Goal: Task Accomplishment & Management: Manage account settings

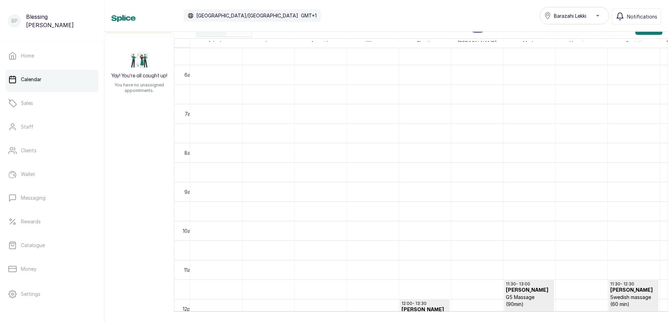
scroll to position [243, 0]
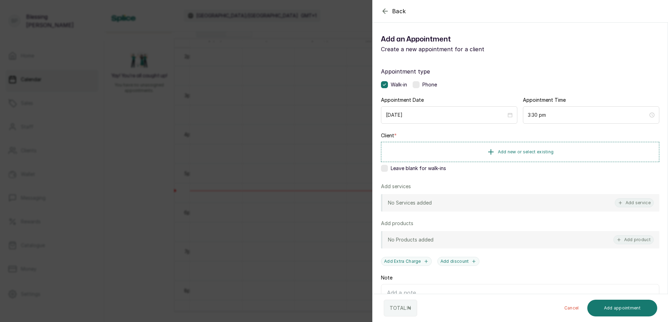
click at [386, 168] on label at bounding box center [384, 168] width 7 height 7
click at [623, 199] on button "Add service" at bounding box center [634, 202] width 39 height 9
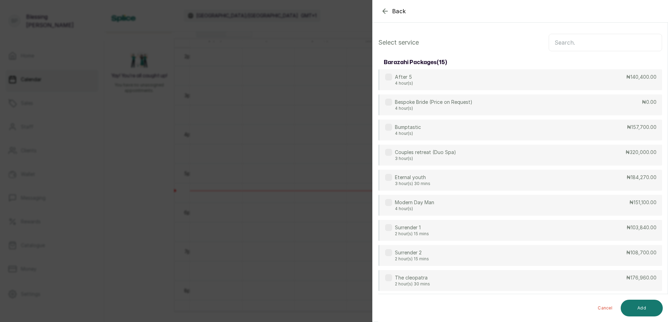
click at [555, 41] on input "text" at bounding box center [605, 42] width 113 height 17
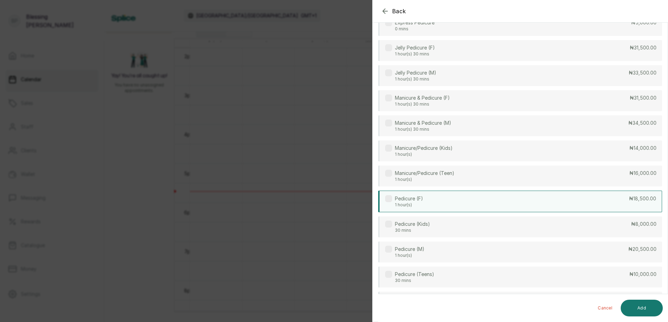
click at [623, 205] on div "Pedicure (F) 1 hour(s) ₦18,500.00" at bounding box center [520, 201] width 284 height 22
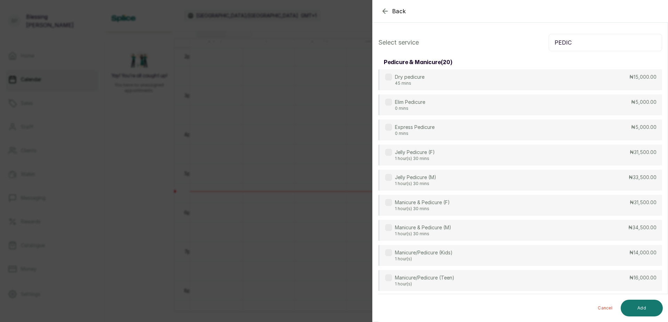
click at [590, 38] on input "PEDIC" at bounding box center [605, 42] width 113 height 17
type input "P"
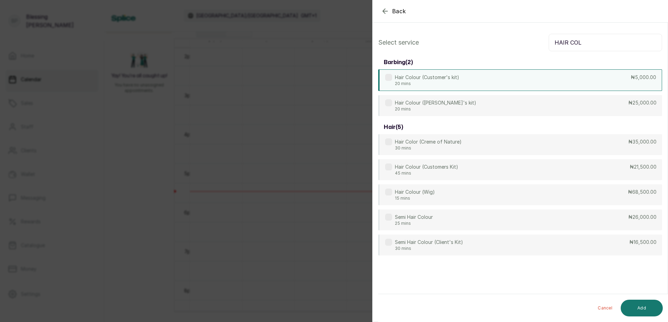
click at [640, 76] on p "₦5,000.00" at bounding box center [643, 77] width 25 height 7
click at [591, 40] on input "HAIR COL" at bounding box center [605, 42] width 113 height 17
type input "H"
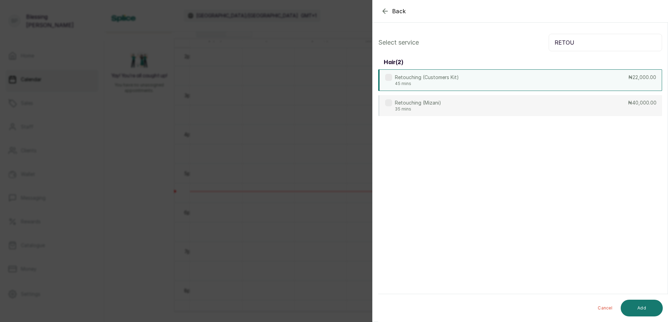
type input "RETOU"
click at [628, 82] on div "Retouching (Customers Kit) 45 mins ₦22,000.00" at bounding box center [520, 80] width 284 height 22
click at [647, 309] on button "Add" at bounding box center [642, 307] width 42 height 17
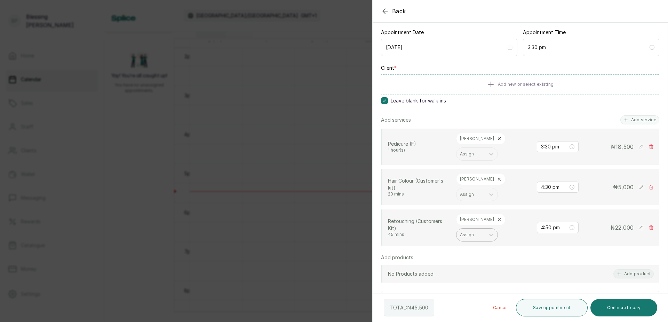
scroll to position [70, 0]
click at [498, 176] on icon at bounding box center [499, 177] width 2 height 2
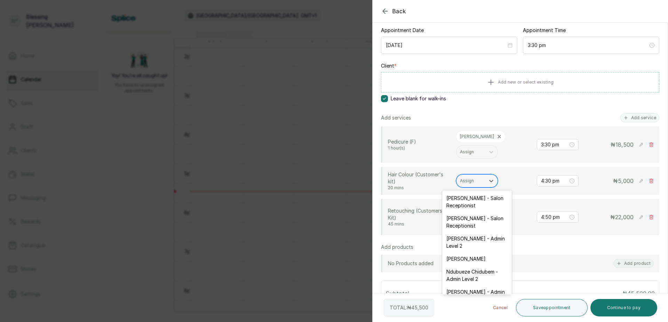
click at [478, 177] on div "Assign" at bounding box center [471, 180] width 29 height 9
type input "RO"
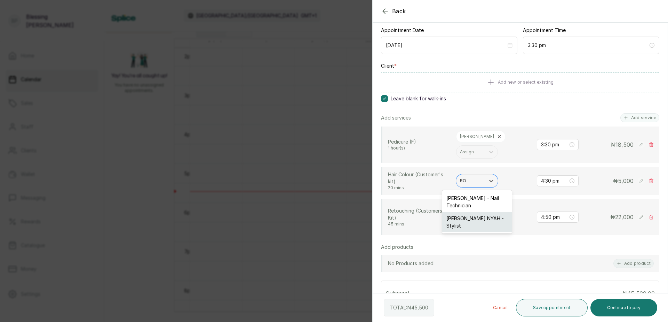
click at [475, 217] on div "[PERSON_NAME] NYAH - Stylist" at bounding box center [477, 222] width 70 height 20
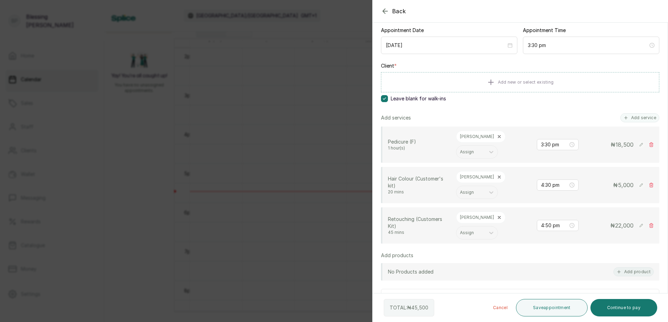
click at [498, 217] on icon at bounding box center [499, 217] width 2 height 2
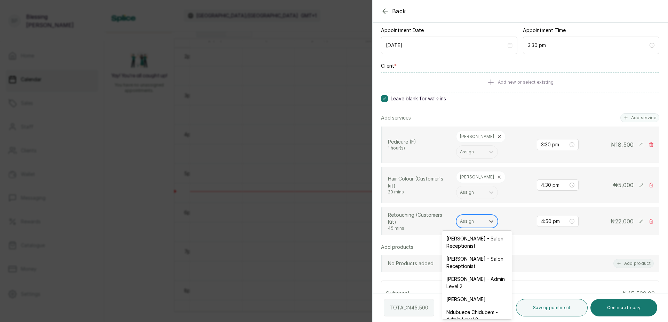
click at [480, 223] on div at bounding box center [471, 221] width 22 height 6
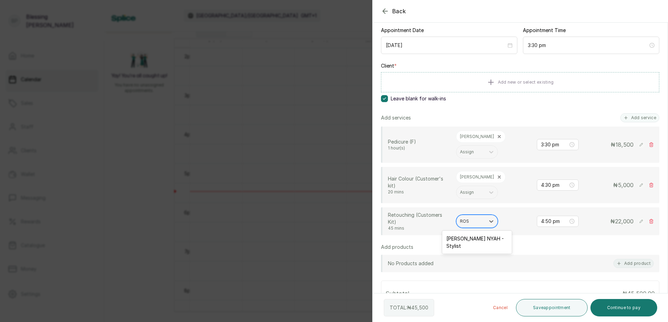
type input "ROSE"
click at [486, 236] on div "[PERSON_NAME] NYAH - Stylist" at bounding box center [477, 242] width 70 height 20
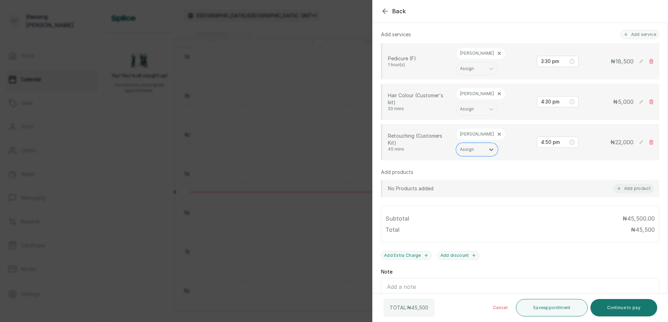
scroll to position [174, 0]
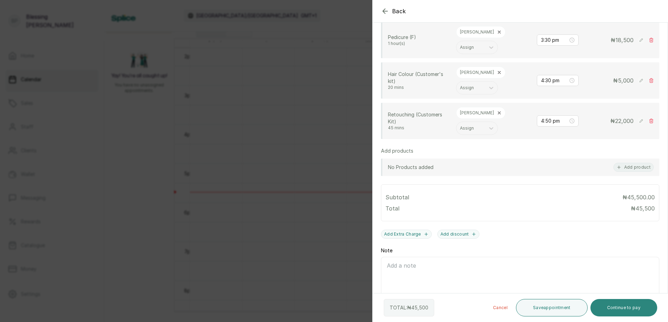
click at [631, 308] on button "Continue to pay" at bounding box center [624, 307] width 67 height 17
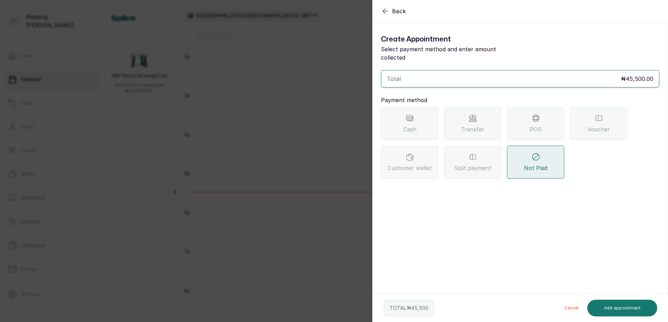
scroll to position [0, 0]
click at [531, 125] on span "POS" at bounding box center [536, 129] width 12 height 8
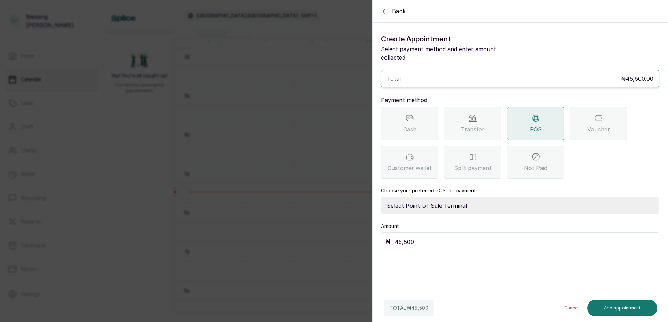
click at [434, 197] on select "Select Point-of-Sale Terminal [GEOGRAPHIC_DATA] POS Paystack-Titan Access POS A…" at bounding box center [520, 205] width 278 height 17
select select "167b6f8a-d5d1-4786-a93b-04c747e16f1a"
click at [381, 197] on select "Select Point-of-Sale Terminal [GEOGRAPHIC_DATA] POS Paystack-Titan Access POS A…" at bounding box center [520, 205] width 278 height 17
click at [418, 237] on input "45,500" at bounding box center [525, 242] width 260 height 10
click at [637, 303] on button "Add appointment" at bounding box center [622, 307] width 70 height 17
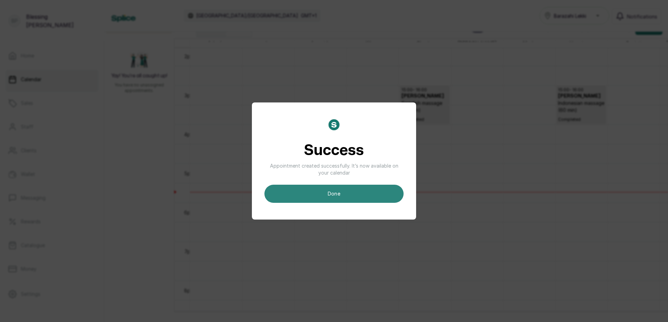
click at [370, 185] on button "done" at bounding box center [333, 193] width 139 height 18
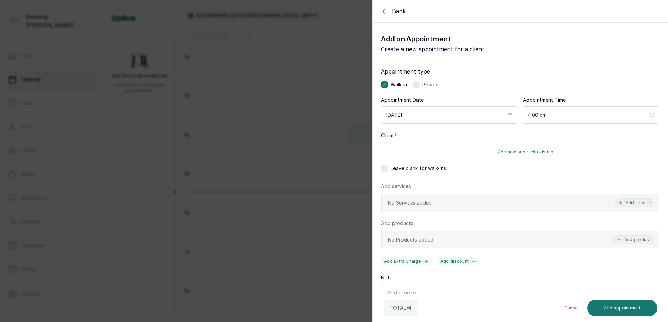
click at [384, 169] on label at bounding box center [384, 168] width 7 height 7
click at [621, 201] on button "Add service" at bounding box center [634, 202] width 39 height 9
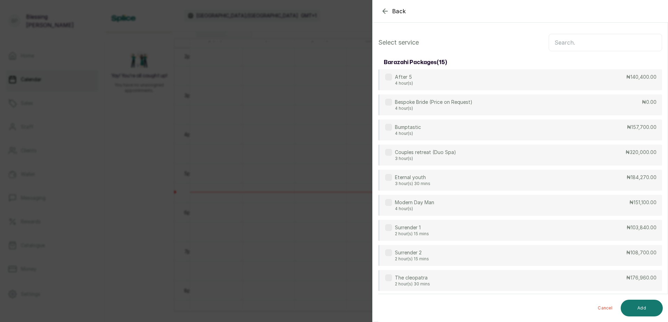
click at [559, 41] on input "text" at bounding box center [605, 42] width 113 height 17
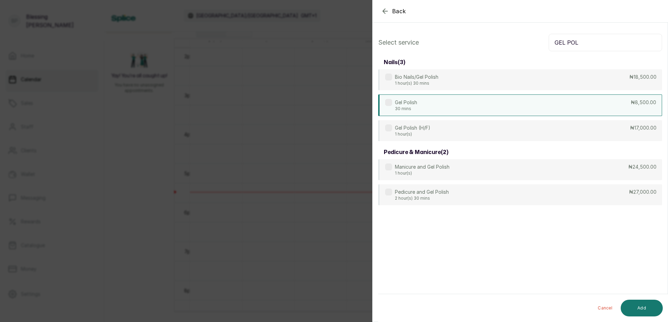
click at [631, 99] on p "₦8,500.00" at bounding box center [643, 102] width 25 height 7
click at [614, 49] on input "GEL POL" at bounding box center [605, 42] width 113 height 17
type input "G"
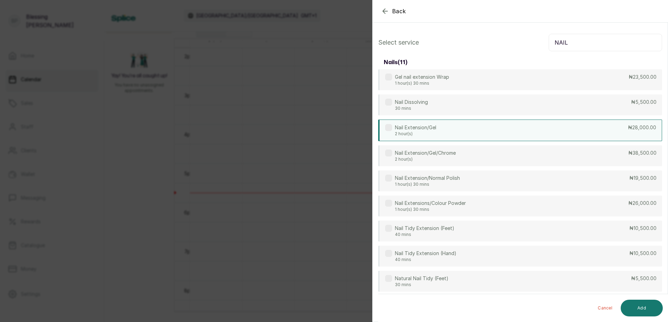
click at [625, 131] on div "Nail Extension/Gel 2 hour(s) ₦28,000.00" at bounding box center [520, 130] width 284 height 22
click at [578, 41] on input "NAIL" at bounding box center [605, 42] width 113 height 17
type input "N"
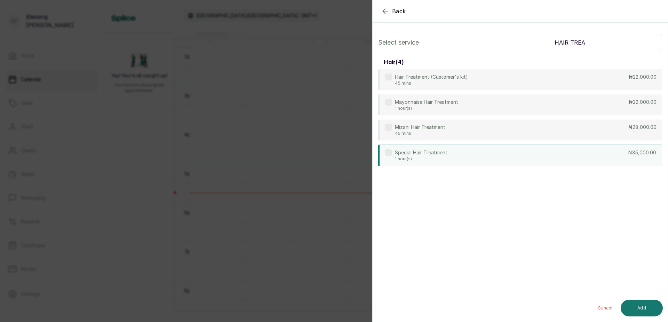
click at [610, 151] on div "Special Hair Treatment 1 hour(s) ₦35,000.00" at bounding box center [520, 155] width 284 height 22
click at [594, 40] on input "HAIR TREA" at bounding box center [605, 42] width 113 height 17
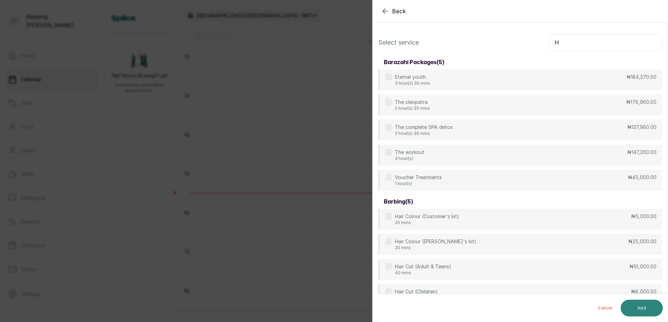
type input "H"
click at [645, 306] on button "Add" at bounding box center [642, 307] width 42 height 17
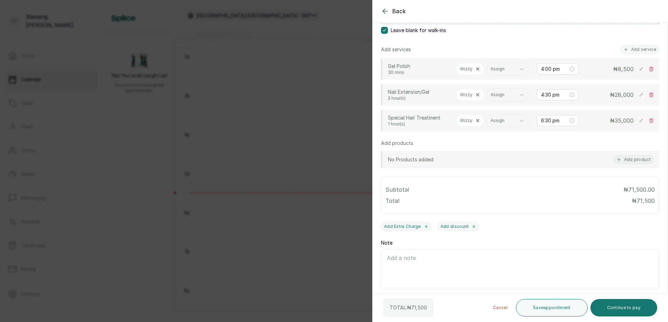
scroll to position [174, 0]
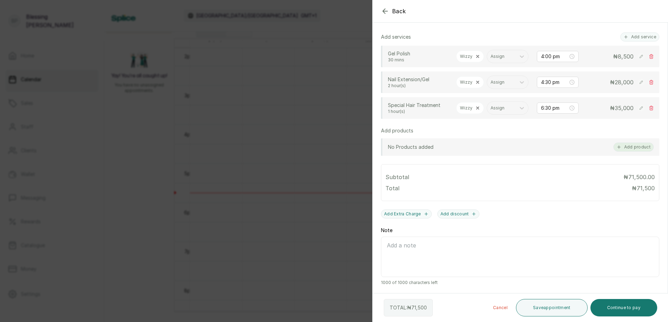
click at [627, 151] on button "Add product" at bounding box center [633, 146] width 40 height 9
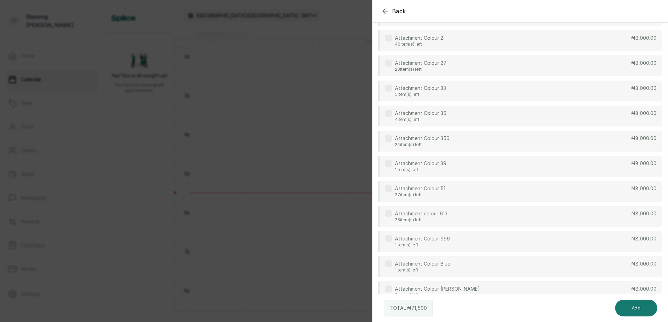
scroll to position [0, 0]
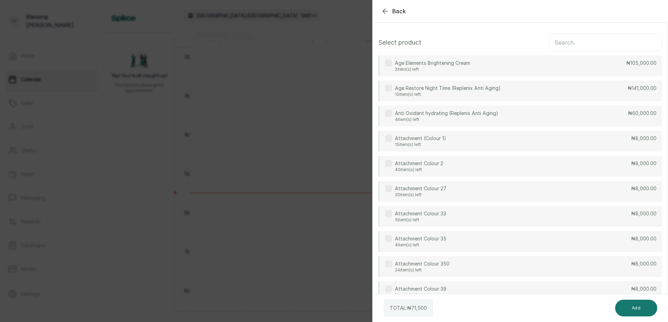
click at [569, 40] on input "text" at bounding box center [605, 42] width 113 height 17
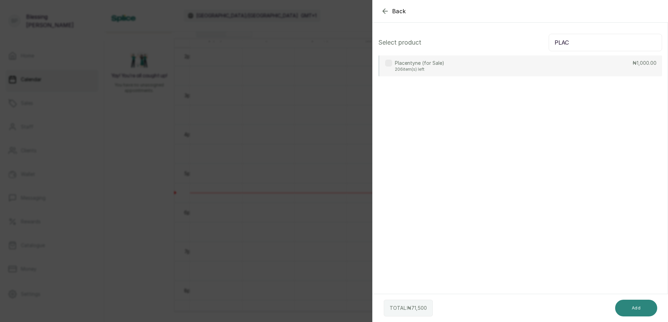
type input "PLAC"
click at [642, 311] on button "Add" at bounding box center [636, 307] width 42 height 17
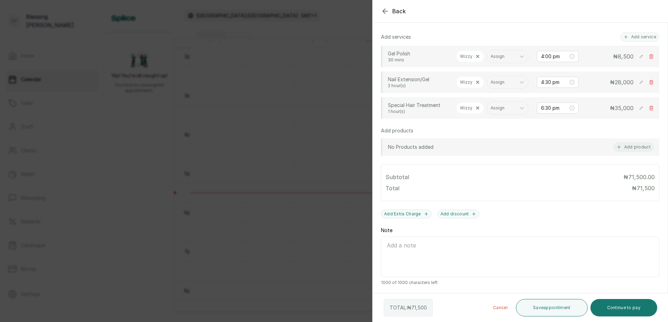
scroll to position [194, 0]
click at [631, 146] on button "Add product" at bounding box center [633, 146] width 40 height 9
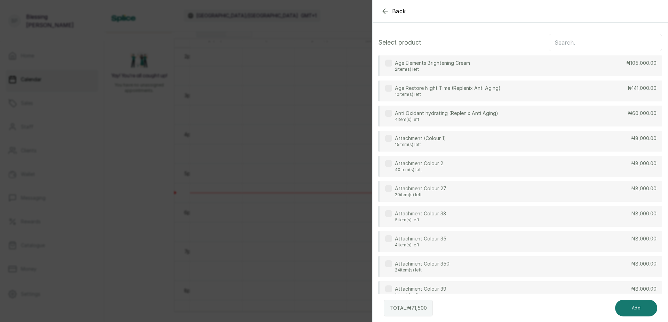
click at [585, 39] on input "text" at bounding box center [605, 42] width 113 height 17
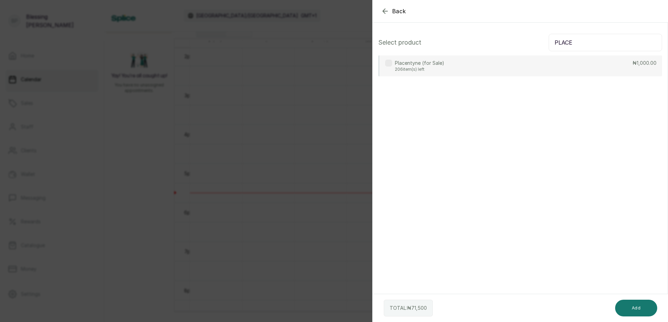
type input "PLACE"
click at [588, 75] on div "Placentyne (for Sale) 206 item(s) left ₦1,000.00" at bounding box center [520, 65] width 284 height 21
click at [624, 306] on button "Add" at bounding box center [636, 307] width 42 height 17
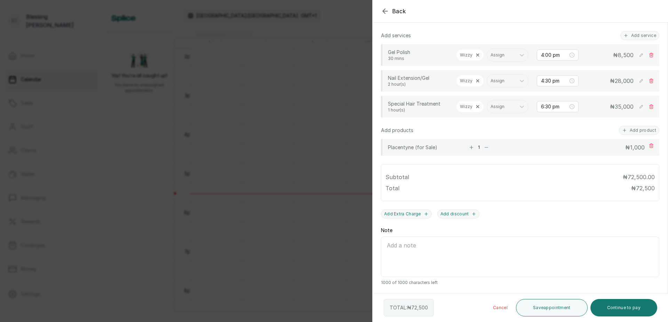
scroll to position [196, 0]
click at [613, 306] on button "Continue to pay" at bounding box center [624, 307] width 67 height 17
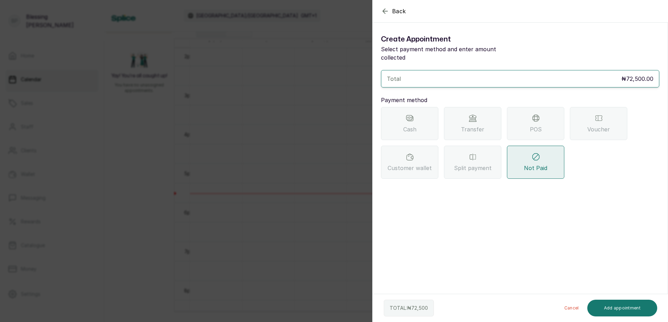
scroll to position [0, 0]
click at [479, 125] on span "Transfer" at bounding box center [472, 129] width 23 height 8
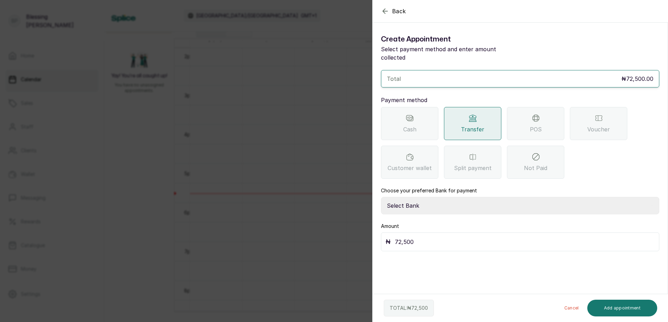
click at [445, 187] on label "Choose your preferred Bank for payment" at bounding box center [429, 190] width 96 height 7
click at [445, 197] on select "Select Bank BARAZAHI LIMITED Access Bank TRACTION/TR BARAZAHI Paystack-Titan Ba…" at bounding box center [520, 205] width 278 height 17
click at [381, 197] on select "Select Bank BARAZAHI LIMITED Access Bank TRACTION/TR BARAZAHI Paystack-Titan Ba…" at bounding box center [520, 205] width 278 height 17
click at [426, 199] on select "Select Bank BARAZAHI LIMITED Access Bank TRACTION/TR BARAZAHI Paystack-Titan Ba…" at bounding box center [520, 205] width 278 height 17
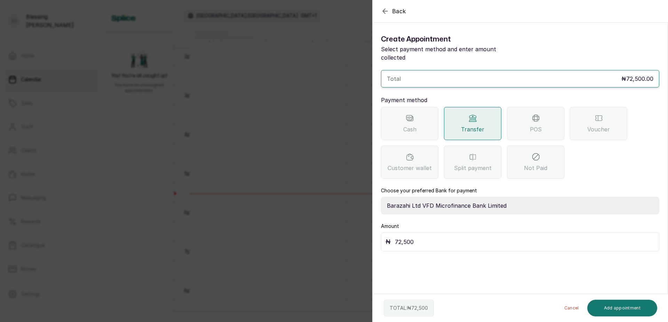
select select "3da602f6-cb5f-407a-81f6-dc86d0307638"
click at [381, 197] on select "Select Bank BARAZAHI LIMITED Access Bank TRACTION/TR BARAZAHI Paystack-Titan Ba…" at bounding box center [520, 205] width 278 height 17
click at [612, 302] on button "Add appointment" at bounding box center [622, 307] width 70 height 17
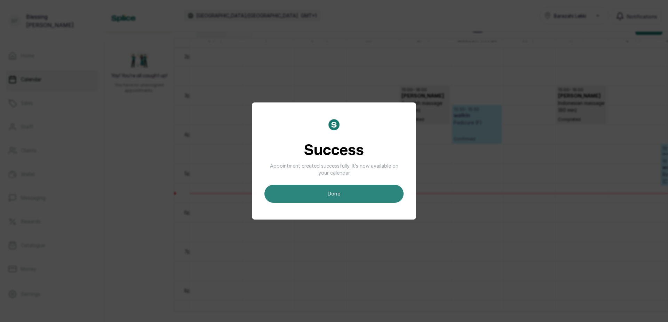
click at [381, 191] on button "done" at bounding box center [333, 193] width 139 height 18
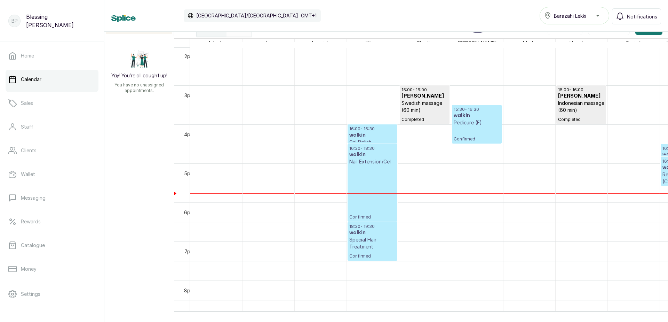
click at [360, 143] on div at bounding box center [372, 143] width 49 height 3
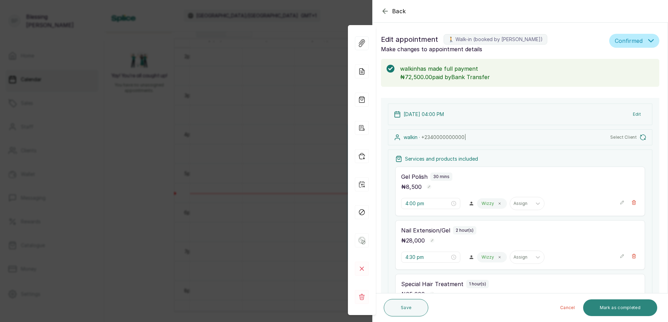
click at [623, 303] on button "Mark as completed" at bounding box center [620, 307] width 74 height 17
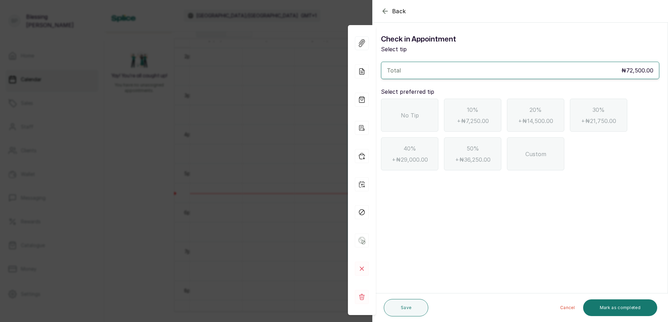
click at [410, 125] on div "No Tip" at bounding box center [409, 114] width 57 height 33
click at [628, 309] on button "Mark as completed" at bounding box center [620, 307] width 74 height 17
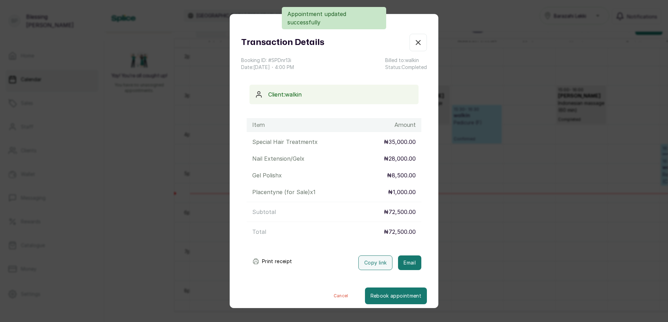
click at [273, 262] on button "Print receipt" at bounding box center [272, 261] width 51 height 14
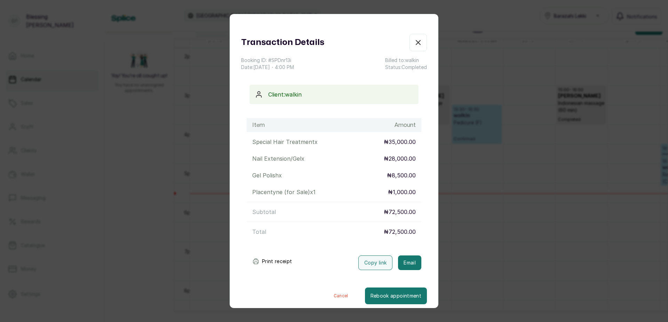
click at [274, 262] on button "Print receipt" at bounding box center [272, 261] width 51 height 14
click at [280, 261] on button "Print receipt" at bounding box center [272, 261] width 51 height 14
click at [416, 43] on icon "button" at bounding box center [418, 42] width 4 height 4
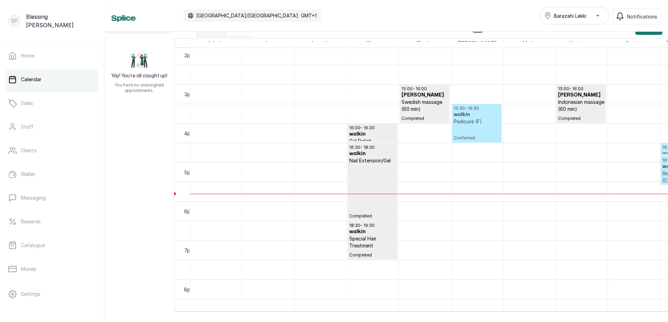
scroll to position [547, 0]
click at [483, 126] on p "Confirmed" at bounding box center [477, 134] width 46 height 16
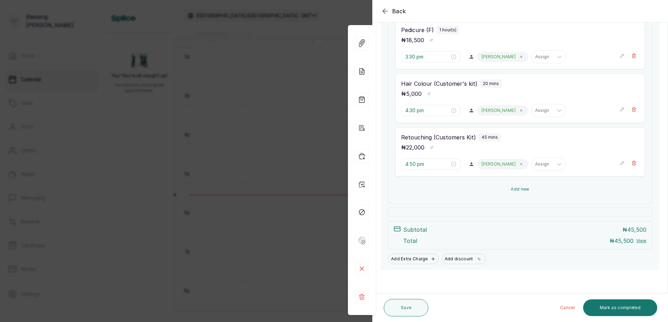
scroll to position [148, 0]
click at [515, 190] on button "Add new" at bounding box center [520, 188] width 250 height 17
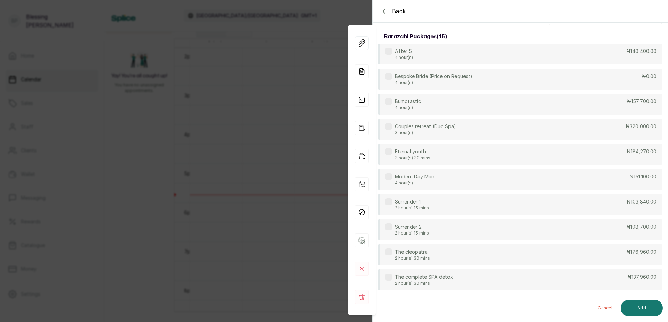
scroll to position [0, 0]
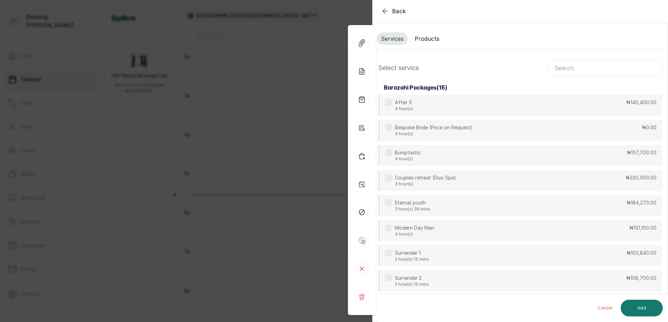
click at [420, 40] on button "Products" at bounding box center [427, 38] width 33 height 13
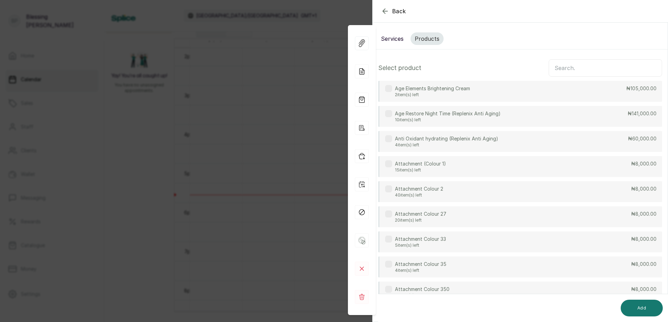
click at [555, 68] on input "text" at bounding box center [605, 67] width 113 height 17
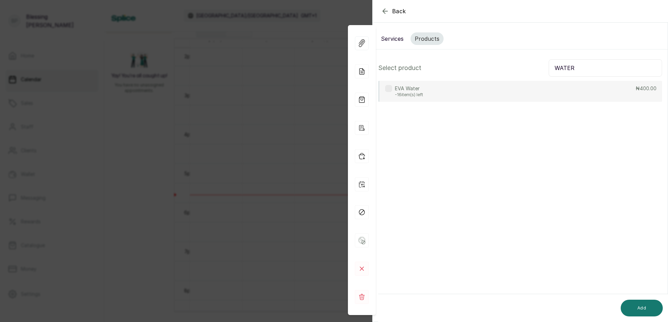
type input "WATER"
click at [591, 94] on div "EVA Water -16 item(s) left ₦400.00" at bounding box center [520, 91] width 284 height 21
click at [638, 304] on button "Add" at bounding box center [642, 307] width 42 height 17
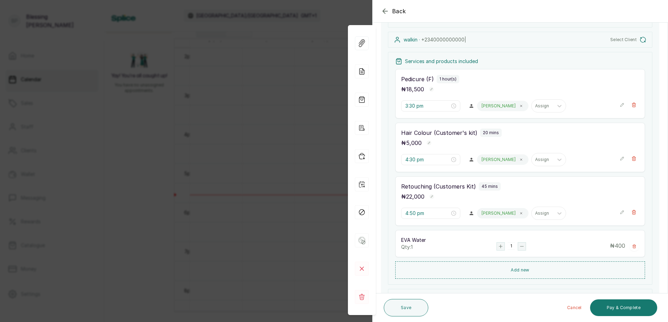
scroll to position [139, 0]
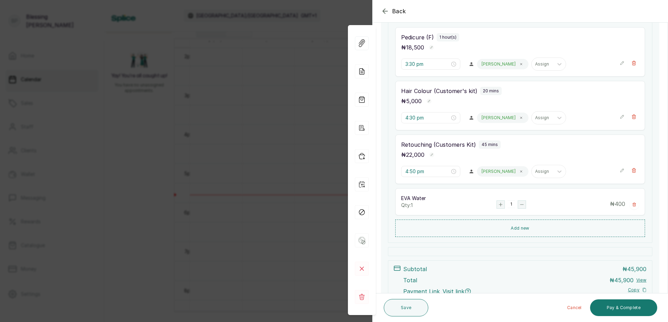
click at [499, 205] on rect "button" at bounding box center [501, 204] width 8 height 8
click at [618, 307] on button "Pay & Complete" at bounding box center [623, 307] width 67 height 17
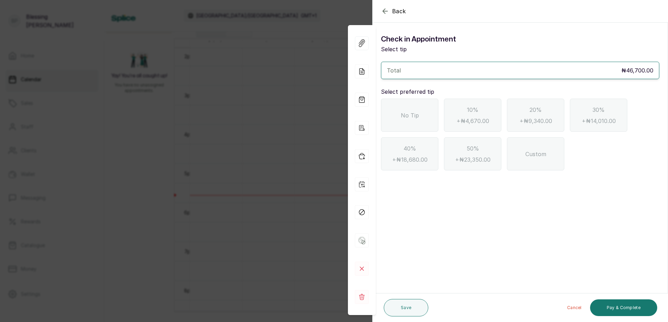
scroll to position [0, 0]
click at [420, 121] on div "No Tip" at bounding box center [409, 114] width 57 height 33
click at [637, 308] on button "Pay & Complete" at bounding box center [623, 307] width 67 height 17
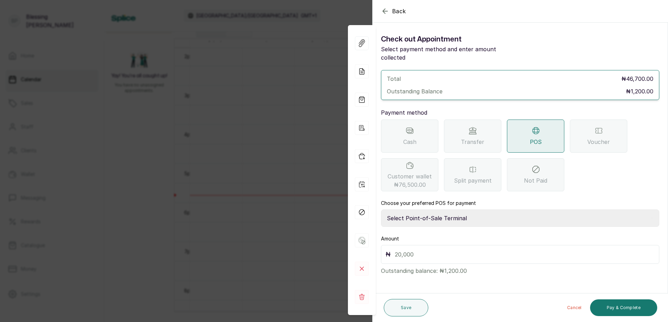
click at [474, 176] on span "Split payment" at bounding box center [473, 180] width 38 height 8
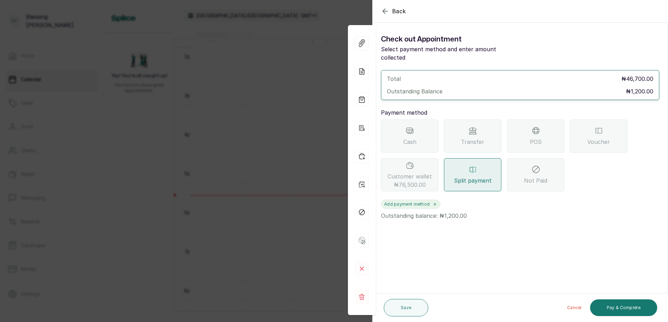
click at [435, 203] on icon "button" at bounding box center [435, 204] width 3 height 3
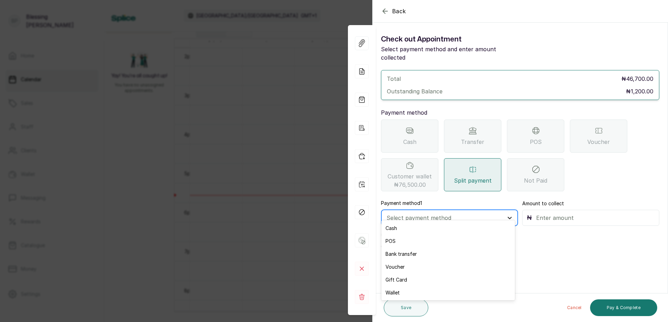
click at [509, 214] on icon at bounding box center [509, 217] width 7 height 7
click at [394, 228] on div "Cash" at bounding box center [448, 227] width 134 height 13
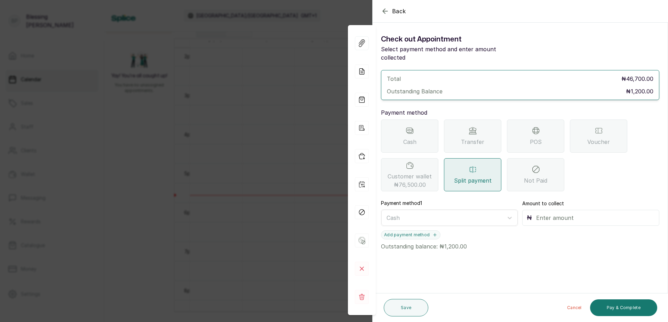
click at [553, 213] on input "text" at bounding box center [595, 218] width 119 height 10
type input "1,200"
click at [429, 230] on button "Add payment method" at bounding box center [411, 234] width 60 height 9
click at [418, 244] on div at bounding box center [443, 248] width 113 height 9
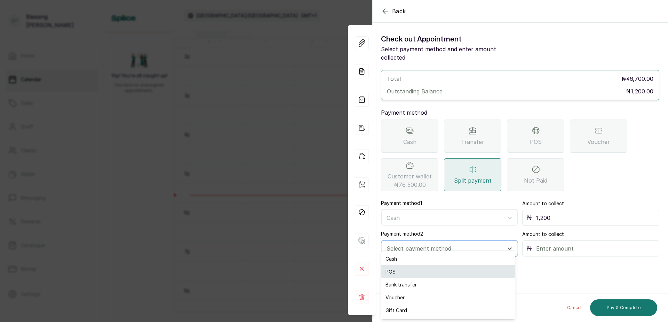
click at [386, 272] on div "POS" at bounding box center [448, 271] width 134 height 13
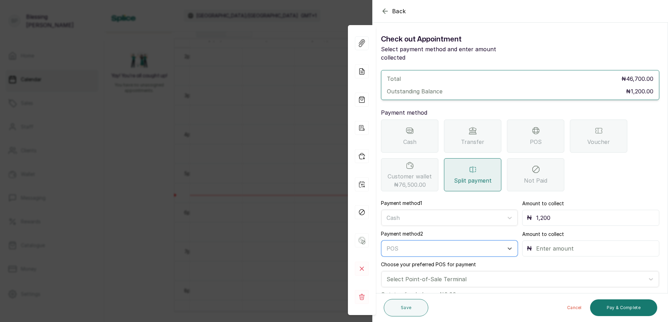
click at [542, 243] on input "text" at bounding box center [595, 248] width 119 height 10
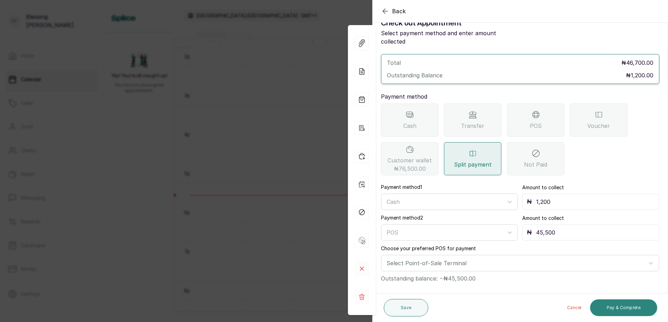
type input "45,500"
click at [623, 302] on button "Pay & Complete" at bounding box center [623, 307] width 67 height 17
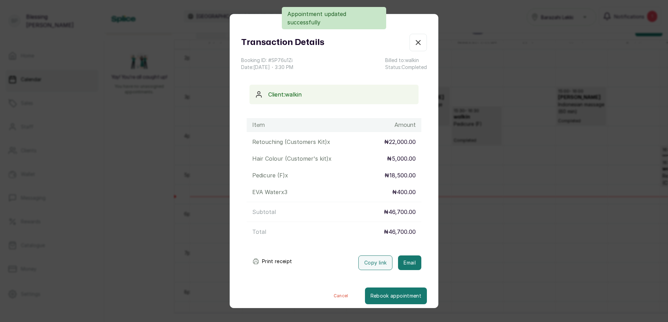
click at [274, 261] on button "Print receipt" at bounding box center [272, 261] width 51 height 14
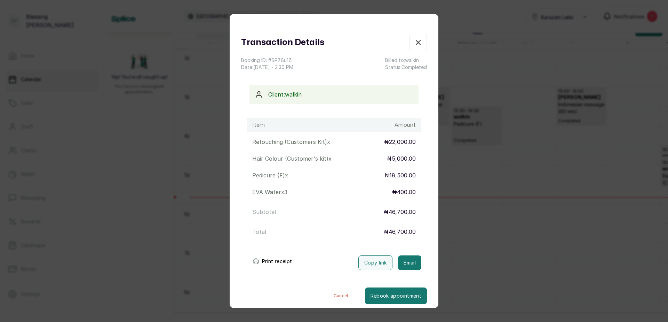
click at [414, 39] on icon "button" at bounding box center [418, 42] width 8 height 8
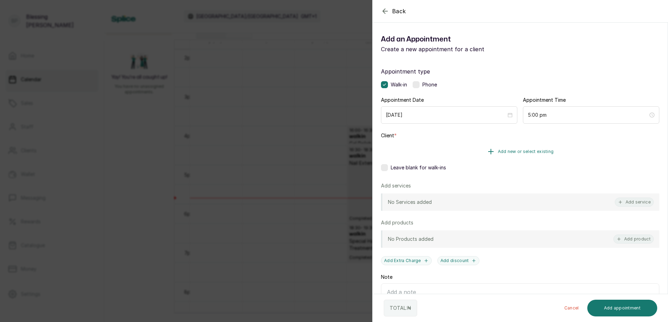
click at [494, 150] on button "Add new or select existing" at bounding box center [520, 151] width 278 height 19
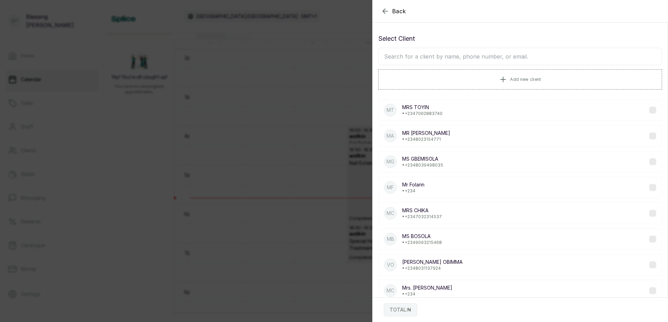
click at [411, 54] on input "text" at bounding box center [520, 56] width 284 height 17
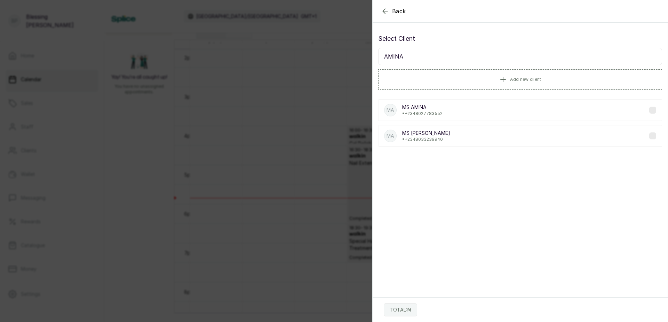
type input "AMINA"
click at [425, 116] on p "• [PHONE_NUMBER]" at bounding box center [422, 114] width 40 height 6
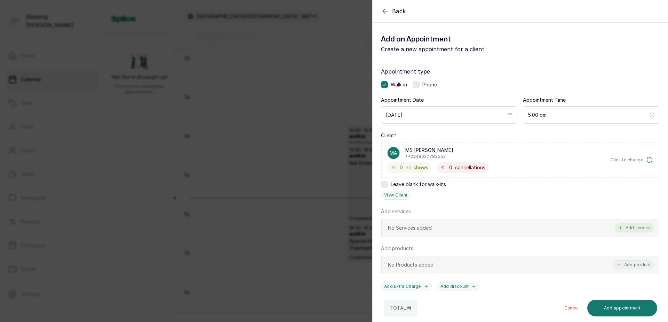
click at [628, 232] on button "Add service" at bounding box center [634, 227] width 39 height 9
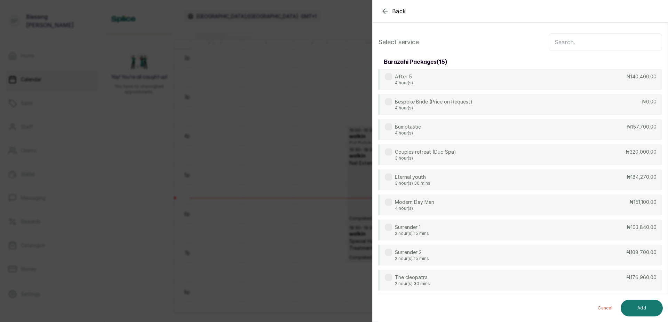
scroll to position [0, 0]
click at [557, 45] on input "text" at bounding box center [605, 42] width 113 height 17
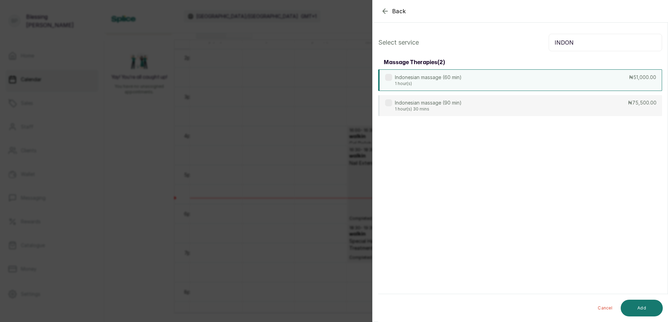
type input "INDON"
click at [584, 80] on div "Indonesian massage (60 min) 1 hour(s) ₦51,000.00" at bounding box center [520, 80] width 284 height 22
click at [640, 306] on button "Add" at bounding box center [642, 307] width 42 height 17
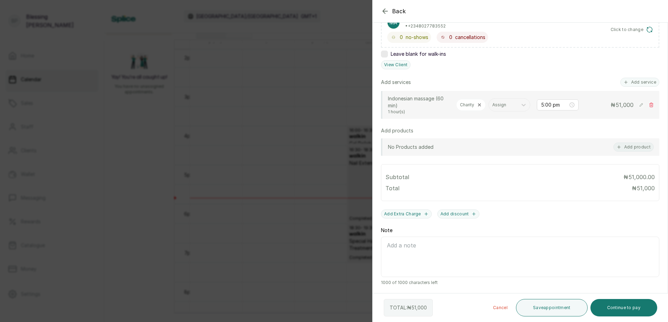
scroll to position [138, 0]
click at [620, 309] on button "Continue to pay" at bounding box center [624, 307] width 67 height 17
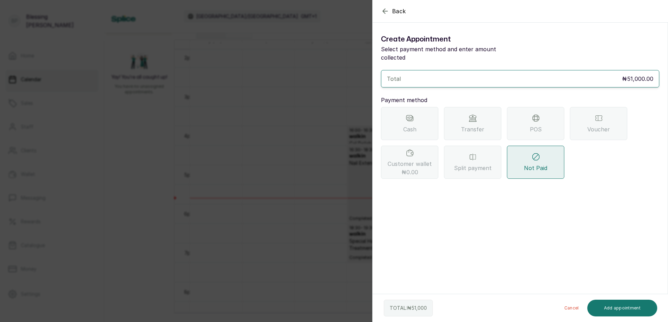
scroll to position [0, 0]
click at [476, 125] on span "Transfer" at bounding box center [472, 129] width 23 height 8
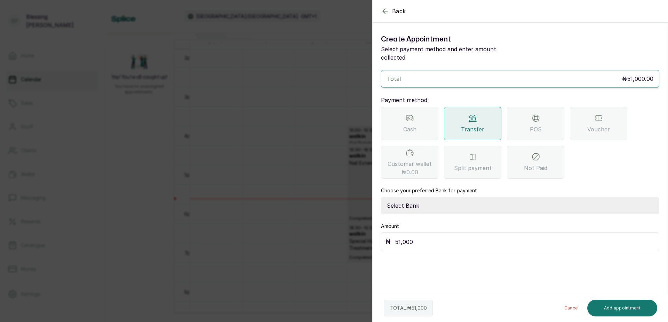
click at [399, 198] on select "Select Bank BARAZAHI LIMITED Access Bank TRACTION/TR BARAZAHI Paystack-Titan Ba…" at bounding box center [520, 205] width 278 height 17
select select "3da602f6-cb5f-407a-81f6-dc86d0307638"
click at [381, 197] on select "Select Bank BARAZAHI LIMITED Access Bank TRACTION/TR BARAZAHI Paystack-Titan Ba…" at bounding box center [520, 205] width 278 height 17
click at [625, 308] on button "Add appointment" at bounding box center [622, 307] width 70 height 17
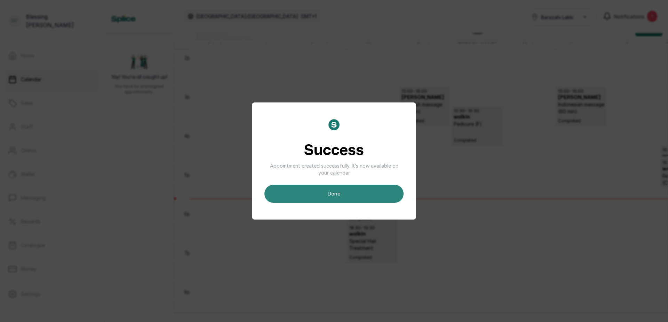
click at [365, 193] on button "done" at bounding box center [333, 193] width 139 height 18
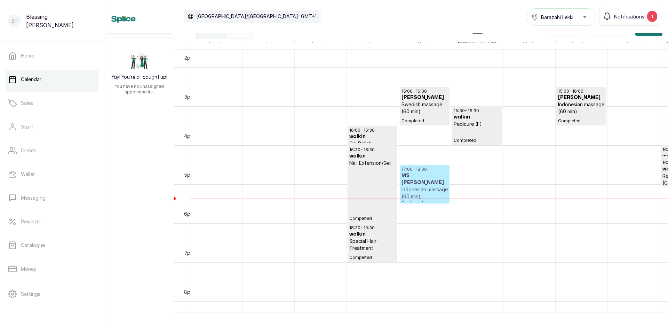
click at [433, 186] on p "Indonesian massage (60 min)" at bounding box center [425, 193] width 46 height 14
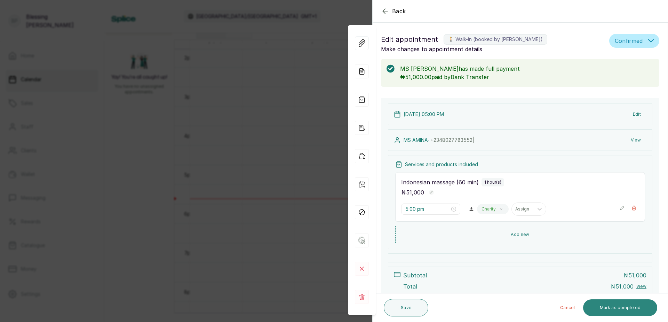
click at [623, 306] on button "Mark as completed" at bounding box center [620, 307] width 74 height 17
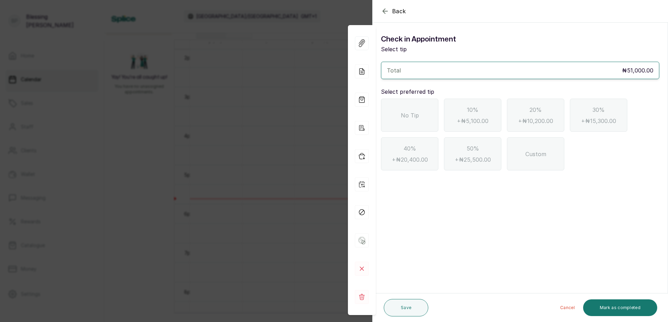
click at [413, 114] on span "No Tip" at bounding box center [410, 115] width 18 height 8
click at [616, 303] on button "Mark as completed" at bounding box center [620, 307] width 74 height 17
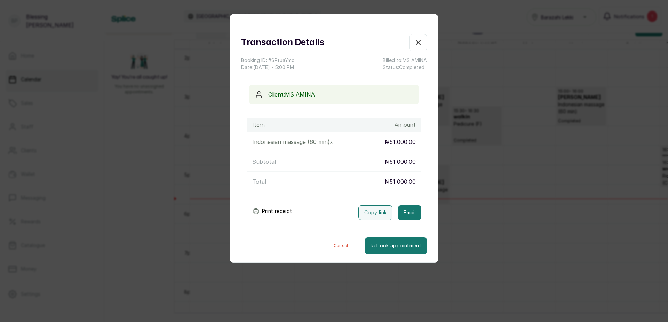
click at [265, 208] on button "Print receipt" at bounding box center [272, 211] width 51 height 14
click at [414, 38] on button "Show no-show/cancelled" at bounding box center [418, 42] width 17 height 17
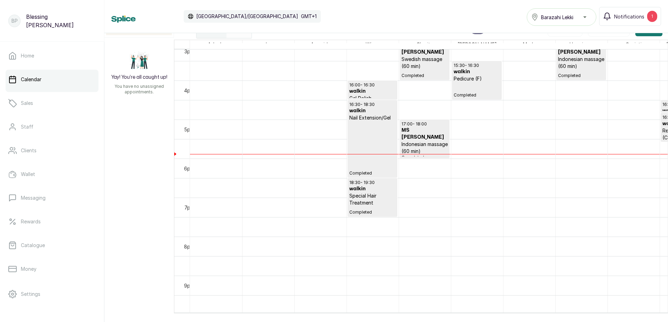
scroll to position [582, 0]
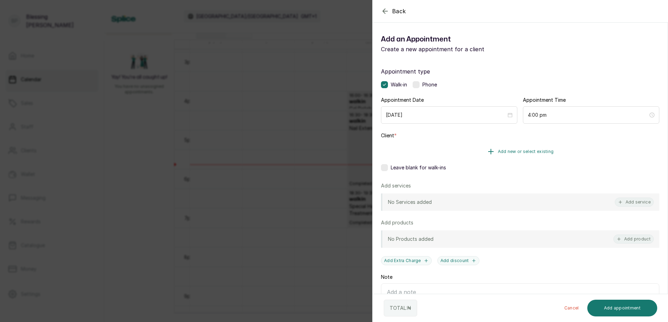
click at [492, 153] on icon "button" at bounding box center [491, 151] width 8 height 8
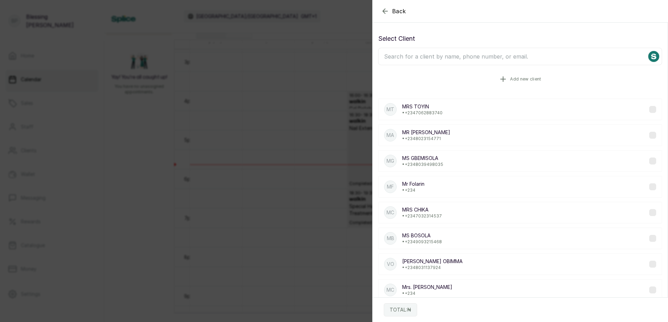
click at [499, 76] on icon "button" at bounding box center [503, 79] width 8 height 8
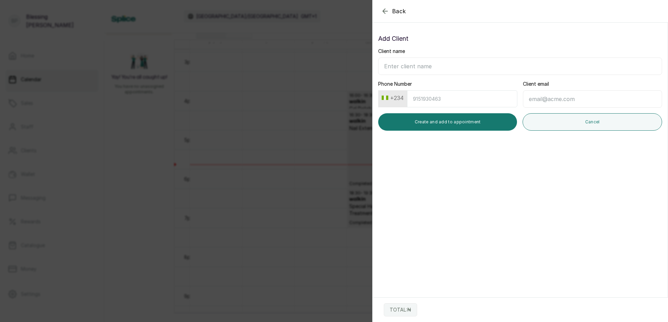
click at [399, 66] on input "Client name" at bounding box center [520, 65] width 284 height 17
type input "MRS [PERSON_NAME]"
click at [449, 101] on input "Phone Number" at bounding box center [462, 98] width 110 height 17
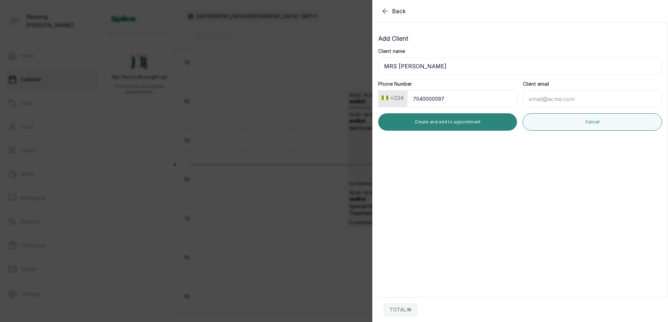
type input "7040000097"
click at [468, 128] on button "Create and add to appointment" at bounding box center [447, 121] width 139 height 17
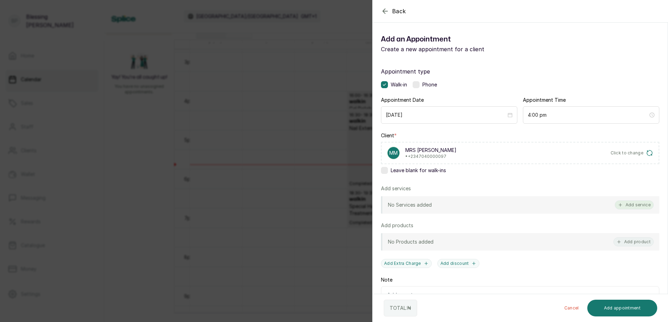
click at [638, 205] on button "Add service" at bounding box center [634, 204] width 39 height 9
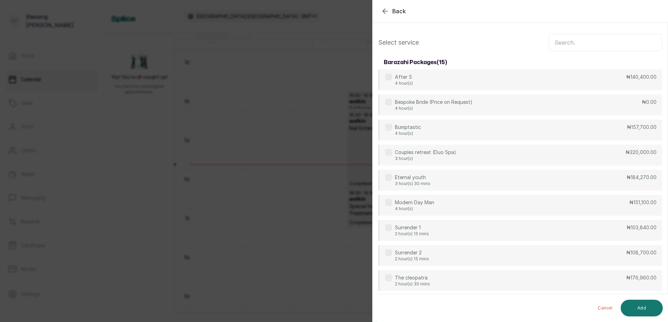
click at [558, 42] on input "text" at bounding box center [605, 42] width 113 height 17
click at [553, 41] on input "text" at bounding box center [605, 42] width 113 height 17
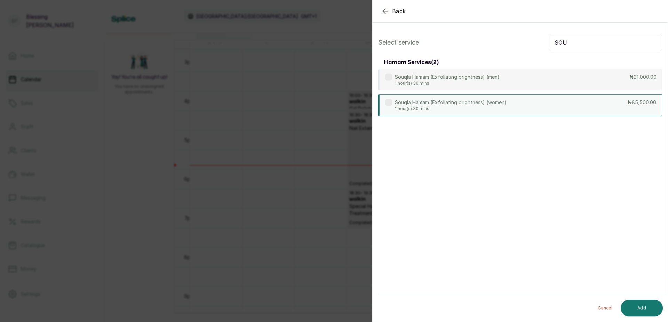
click at [626, 106] on div "Souqla Hamam (Exfoliating brightness) (women) 1 hour(s) 30 mins ₦85,500.00" at bounding box center [520, 105] width 284 height 22
click at [572, 44] on input "SOU" at bounding box center [605, 42] width 113 height 17
type input "S"
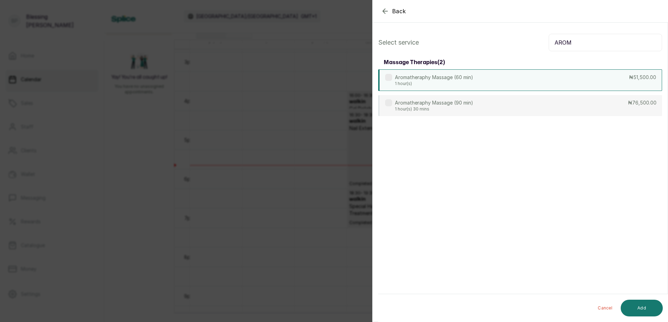
type input "AROM"
click at [629, 77] on p "₦51,500.00" at bounding box center [642, 77] width 27 height 7
click at [645, 306] on button "Add" at bounding box center [642, 307] width 42 height 17
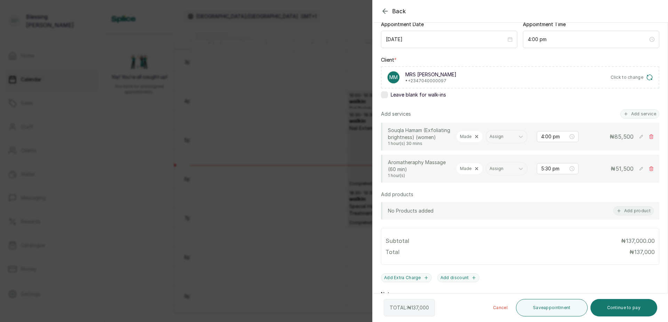
scroll to position [104, 0]
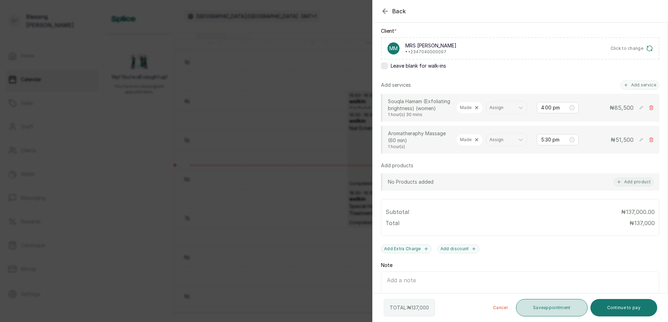
click at [545, 303] on button "Save appointment" at bounding box center [552, 307] width 72 height 17
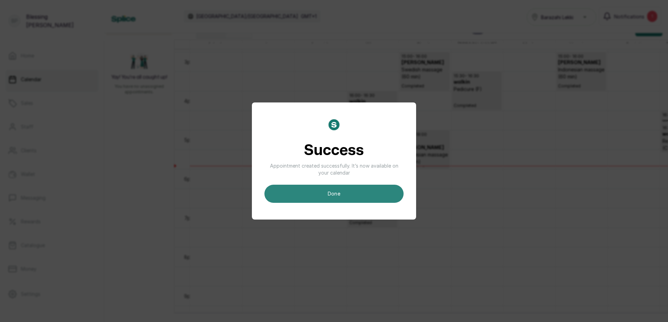
click at [368, 192] on button "done" at bounding box center [333, 193] width 139 height 18
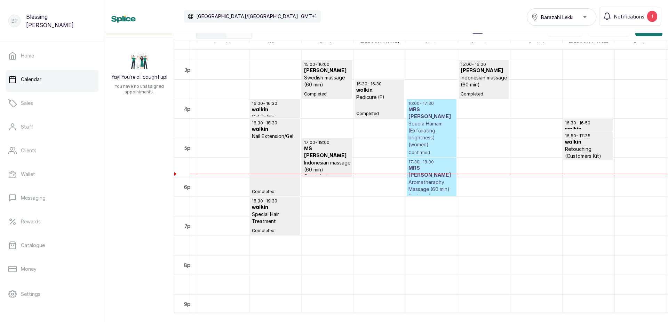
scroll to position [574, 111]
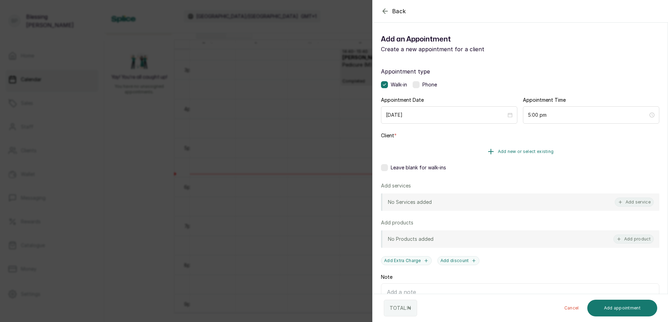
click at [505, 148] on button "Add new or select existing" at bounding box center [520, 151] width 278 height 19
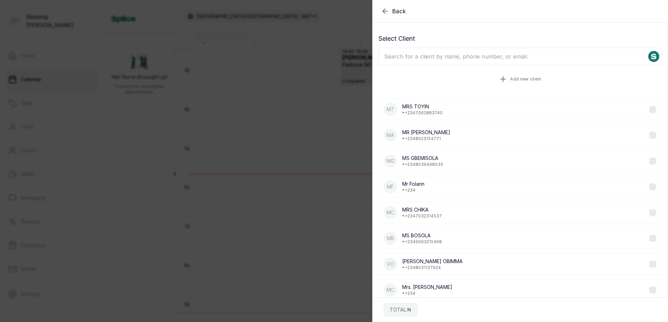
click at [510, 81] on span "Add new client" at bounding box center [525, 79] width 31 height 6
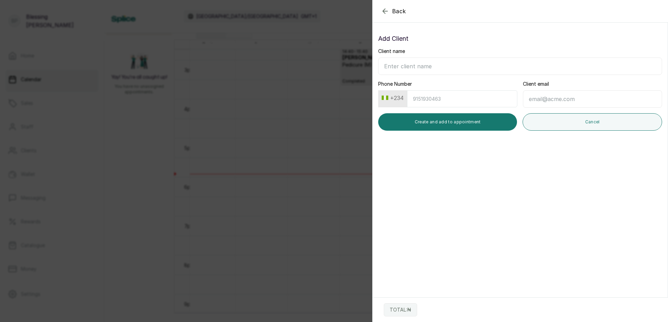
click at [398, 60] on input "Client name" at bounding box center [520, 65] width 284 height 17
type input "[PERSON_NAME]"
click at [420, 101] on input "Phone Number" at bounding box center [462, 98] width 110 height 17
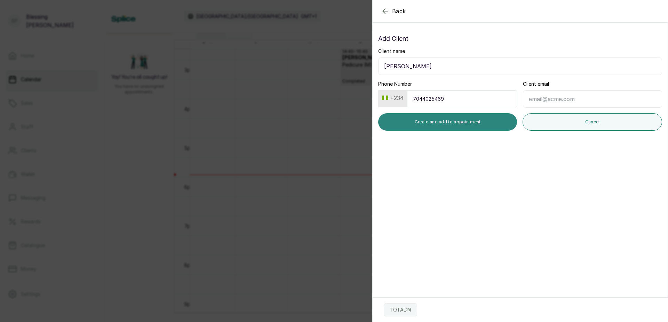
type input "7044025469"
click at [463, 120] on button "Create and add to appointment" at bounding box center [447, 121] width 139 height 17
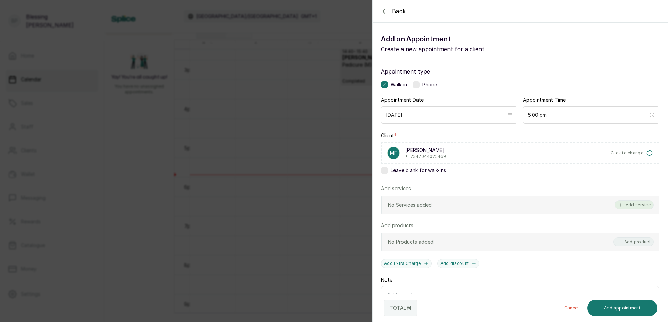
click at [628, 206] on button "Add service" at bounding box center [634, 204] width 39 height 9
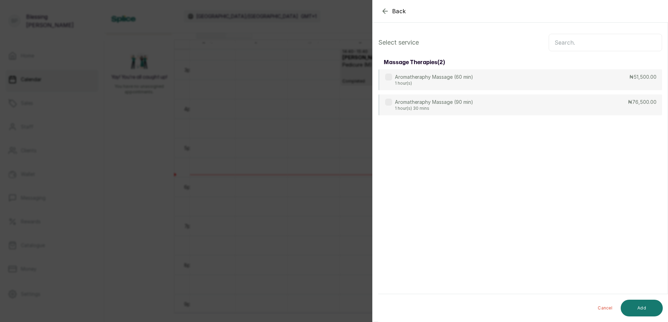
click at [560, 41] on input "text" at bounding box center [605, 42] width 113 height 17
type input "INDON"
click at [638, 80] on p "₦51,000.00" at bounding box center [642, 77] width 27 height 7
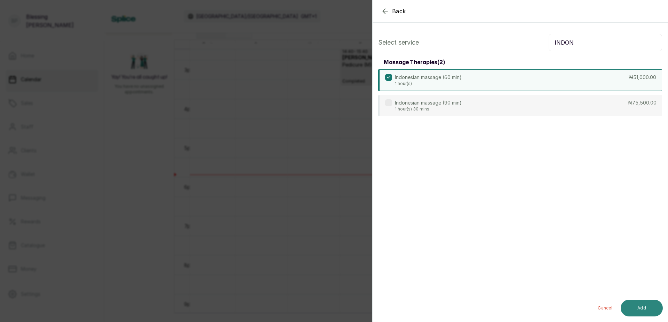
click at [642, 305] on button "Add" at bounding box center [642, 307] width 42 height 17
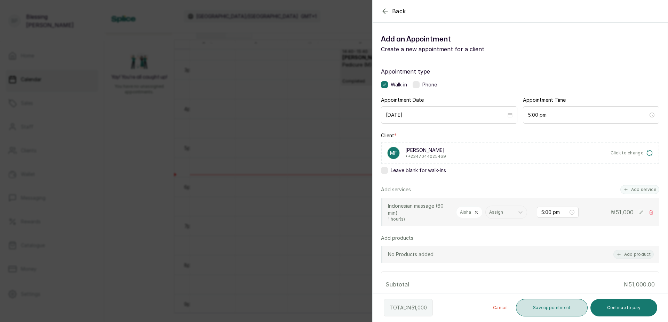
click at [547, 307] on button "Save appointment" at bounding box center [552, 307] width 72 height 17
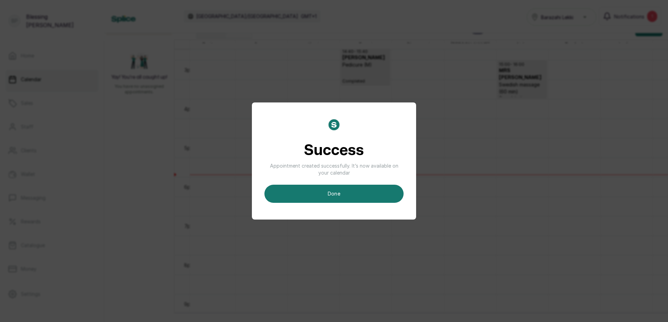
drag, startPoint x: 369, startPoint y: 193, endPoint x: 494, endPoint y: 146, distance: 133.9
click at [375, 189] on button "done" at bounding box center [333, 193] width 139 height 18
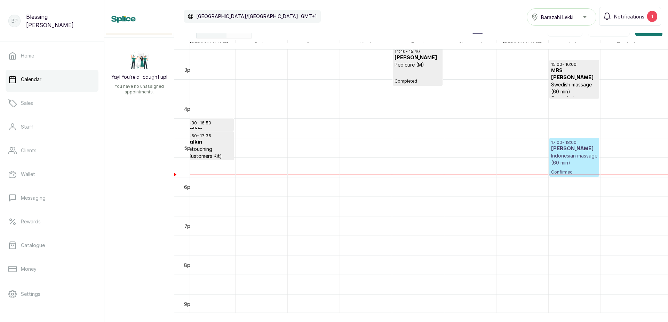
scroll to position [0, 414]
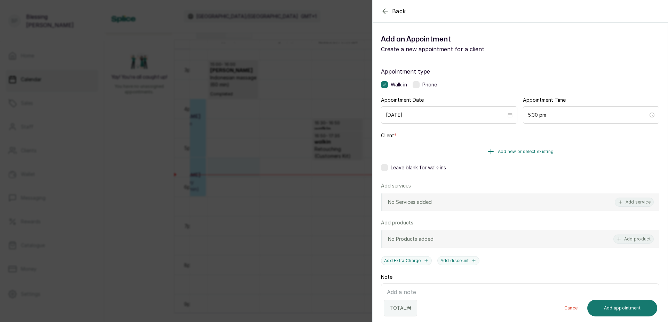
click at [502, 150] on span "Add new or select existing" at bounding box center [526, 152] width 56 height 6
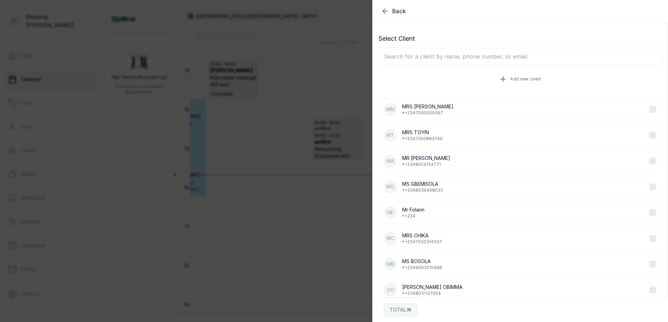
click at [499, 80] on icon "button" at bounding box center [503, 79] width 8 height 8
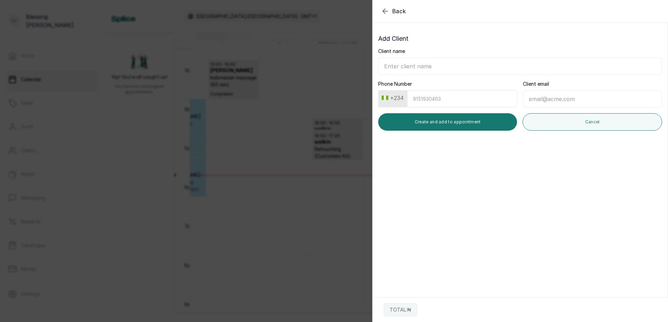
click at [400, 64] on input "Client name" at bounding box center [520, 65] width 284 height 17
type input "MS EXPRESS"
click at [417, 102] on input "Phone Number" at bounding box center [462, 98] width 110 height 17
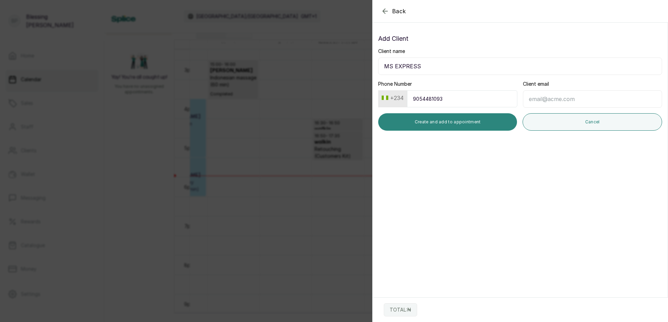
type input "9054481093"
click at [438, 127] on button "Create and add to appointment" at bounding box center [447, 121] width 139 height 17
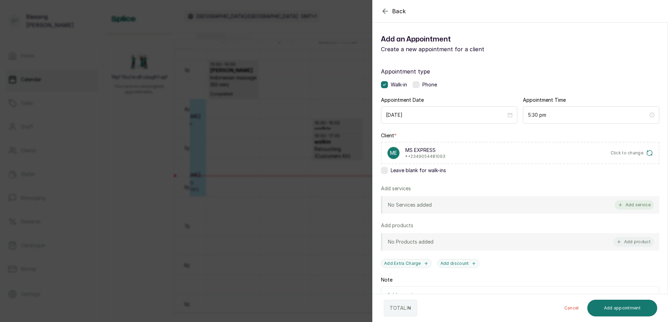
click at [636, 204] on button "Add service" at bounding box center [634, 204] width 39 height 9
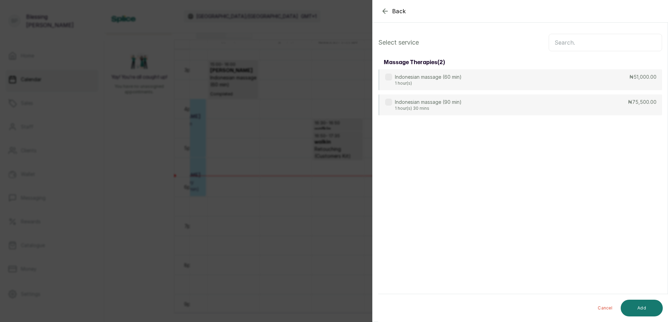
click at [560, 43] on input "text" at bounding box center [605, 42] width 113 height 17
type input "SWED"
click at [627, 83] on div "Swedish massage (60 min) 1 hour(s) ₦45,000.00" at bounding box center [520, 80] width 284 height 22
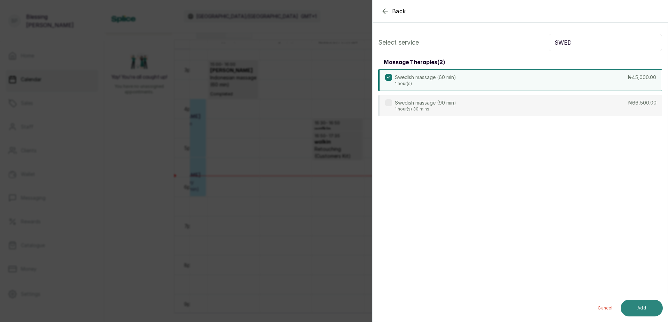
click at [651, 306] on button "Add" at bounding box center [642, 307] width 42 height 17
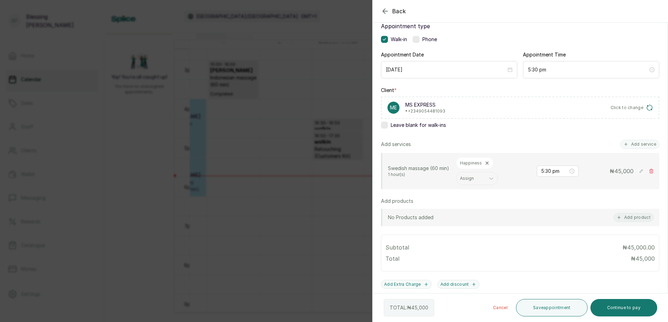
scroll to position [116, 0]
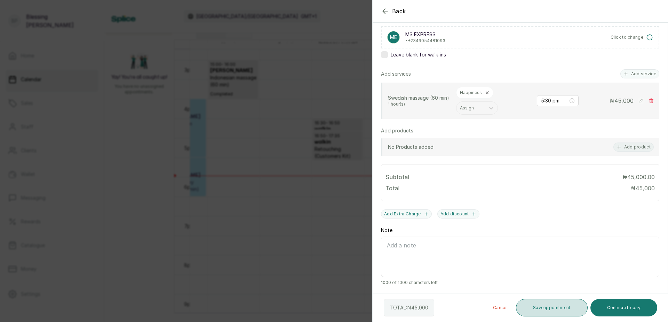
click at [577, 306] on button "Save appointment" at bounding box center [552, 307] width 72 height 17
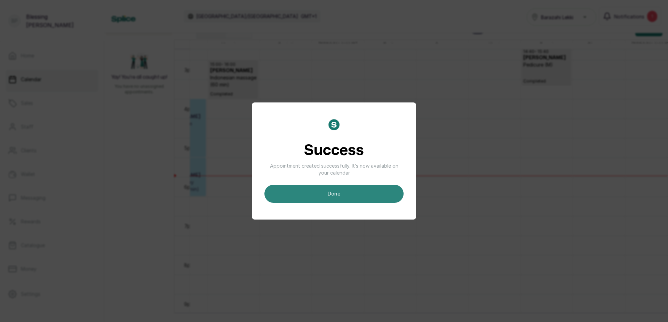
click at [385, 193] on button "done" at bounding box center [333, 193] width 139 height 18
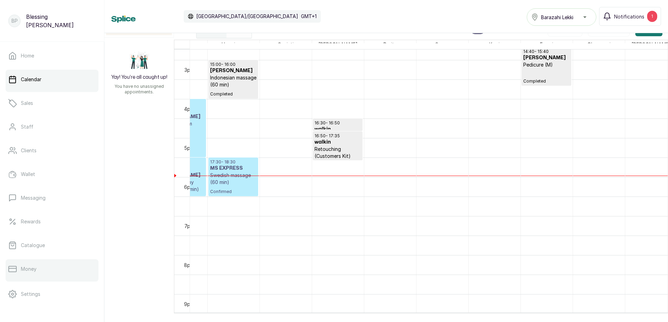
click at [47, 272] on link "Money" at bounding box center [52, 268] width 93 height 19
